Goal: Task Accomplishment & Management: Use online tool/utility

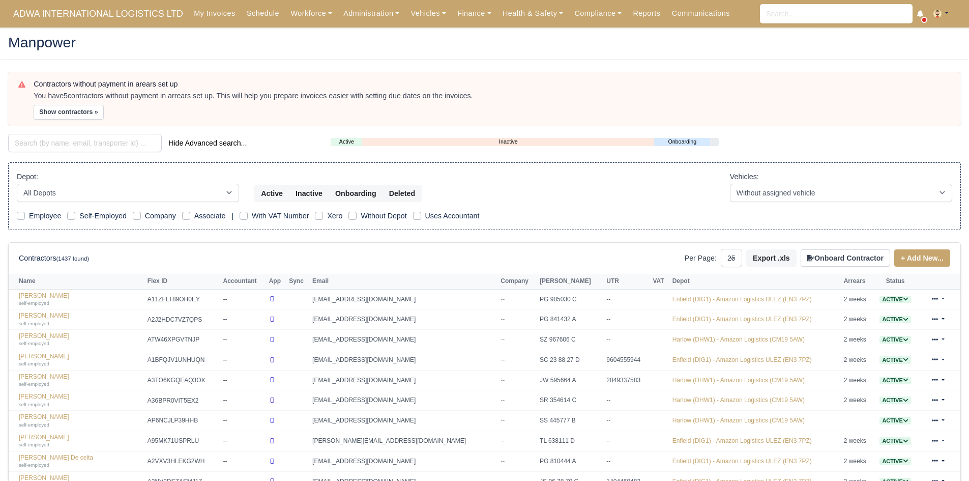
select select "25"
click at [463, 17] on link "Finance" at bounding box center [474, 14] width 45 height 20
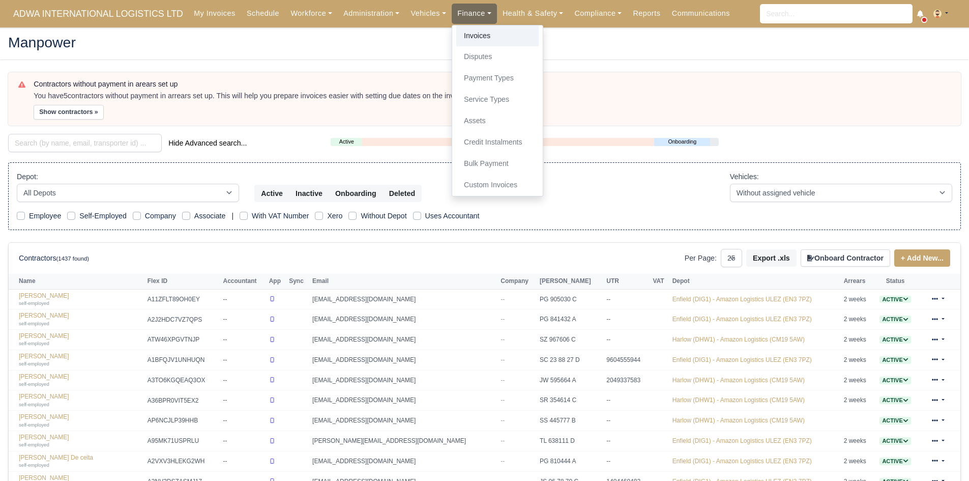
click at [472, 38] on link "Invoices" at bounding box center [497, 35] width 82 height 21
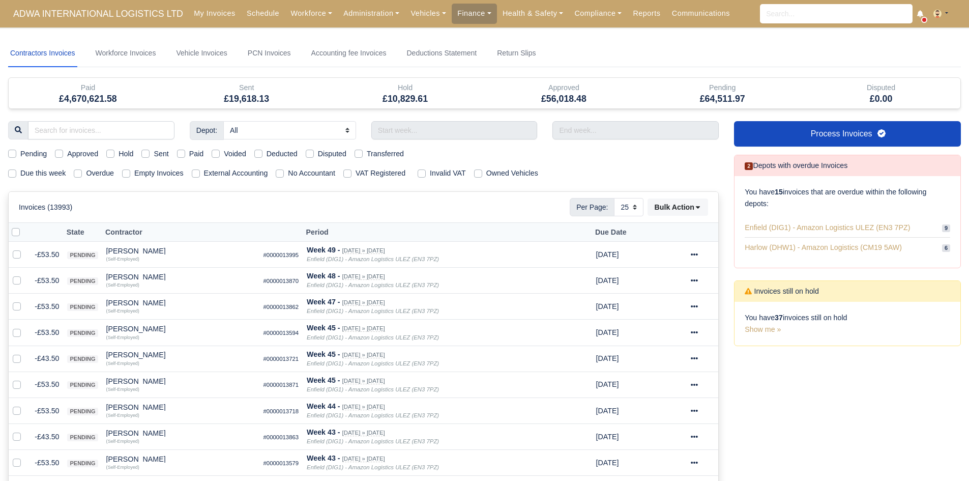
select select "25"
click at [395, 133] on input "text" at bounding box center [454, 130] width 166 height 18
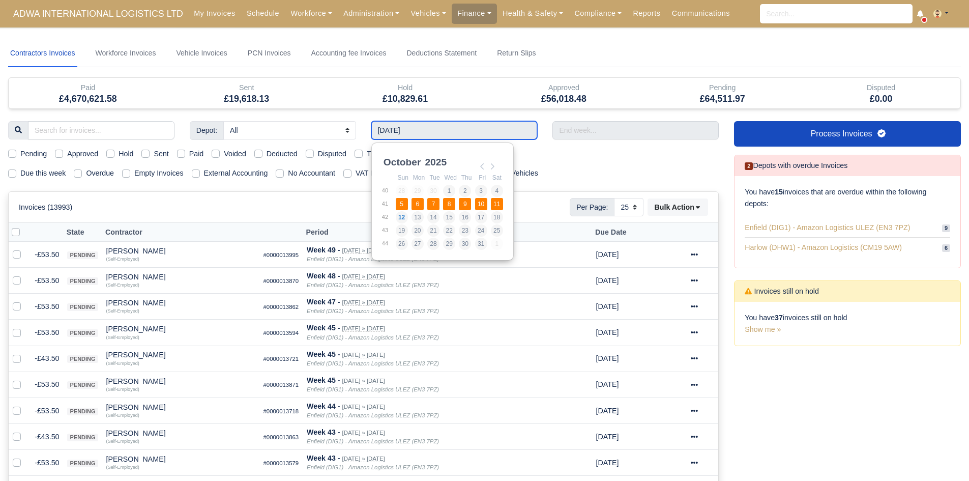
type input "[DATE] - [DATE]"
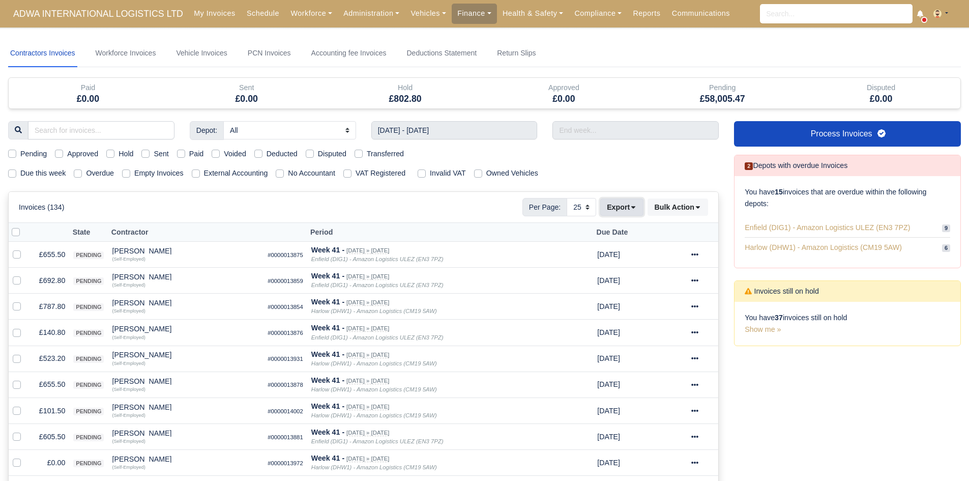
click at [618, 207] on button "Export" at bounding box center [621, 206] width 43 height 17
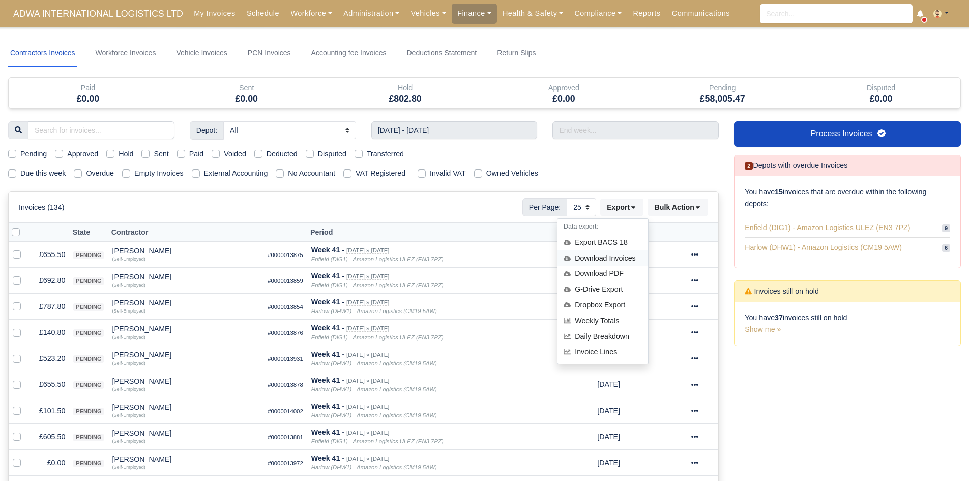
click at [621, 252] on div "Download Invoices" at bounding box center [603, 258] width 91 height 16
